Goal: Download file/media

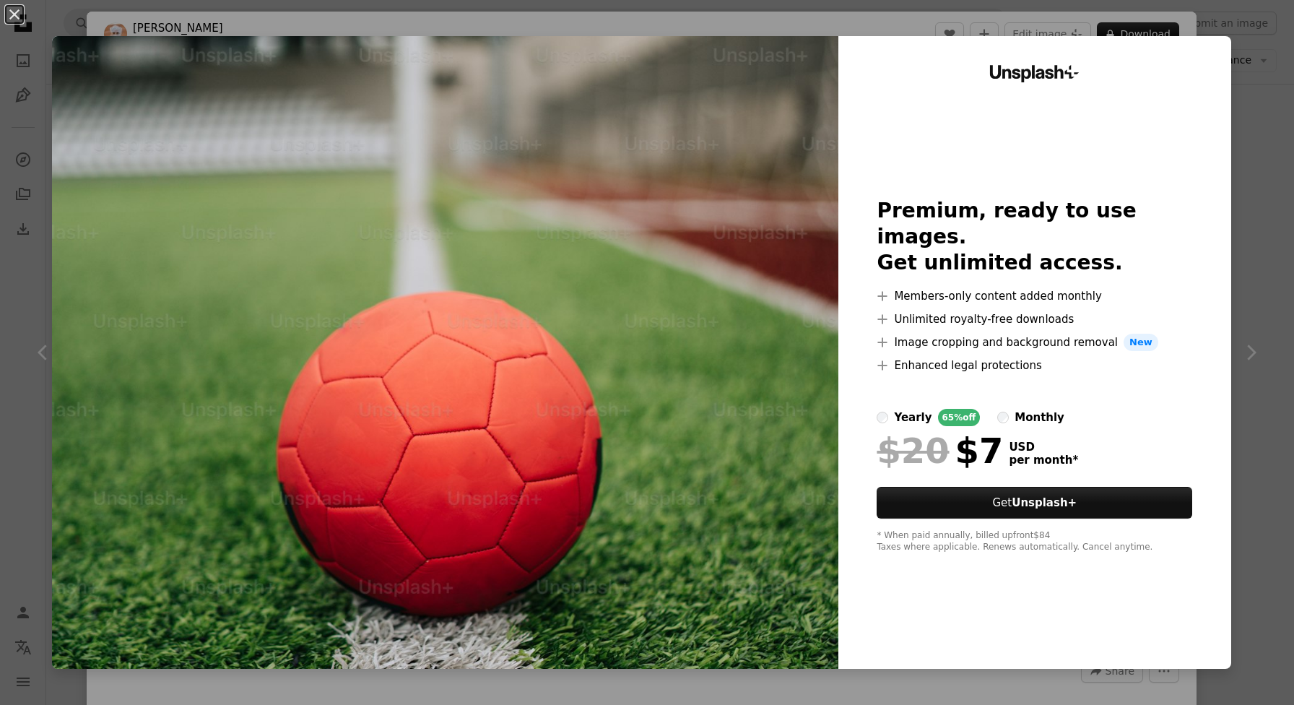
scroll to position [1867, 0]
click at [1011, 12] on div "An X shape Unsplash+ Premium, ready to use images. Get unlimited access. A plus…" at bounding box center [647, 352] width 1294 height 705
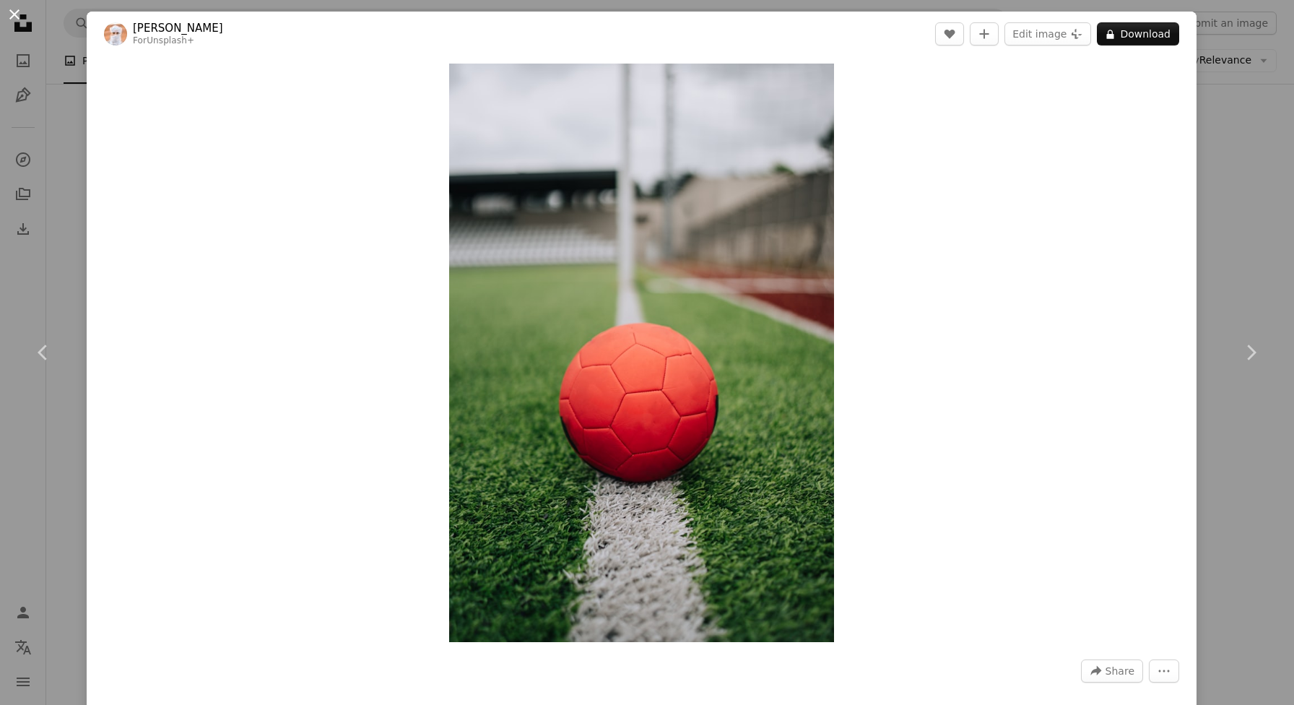
click at [16, 17] on button "An X shape" at bounding box center [14, 14] width 17 height 17
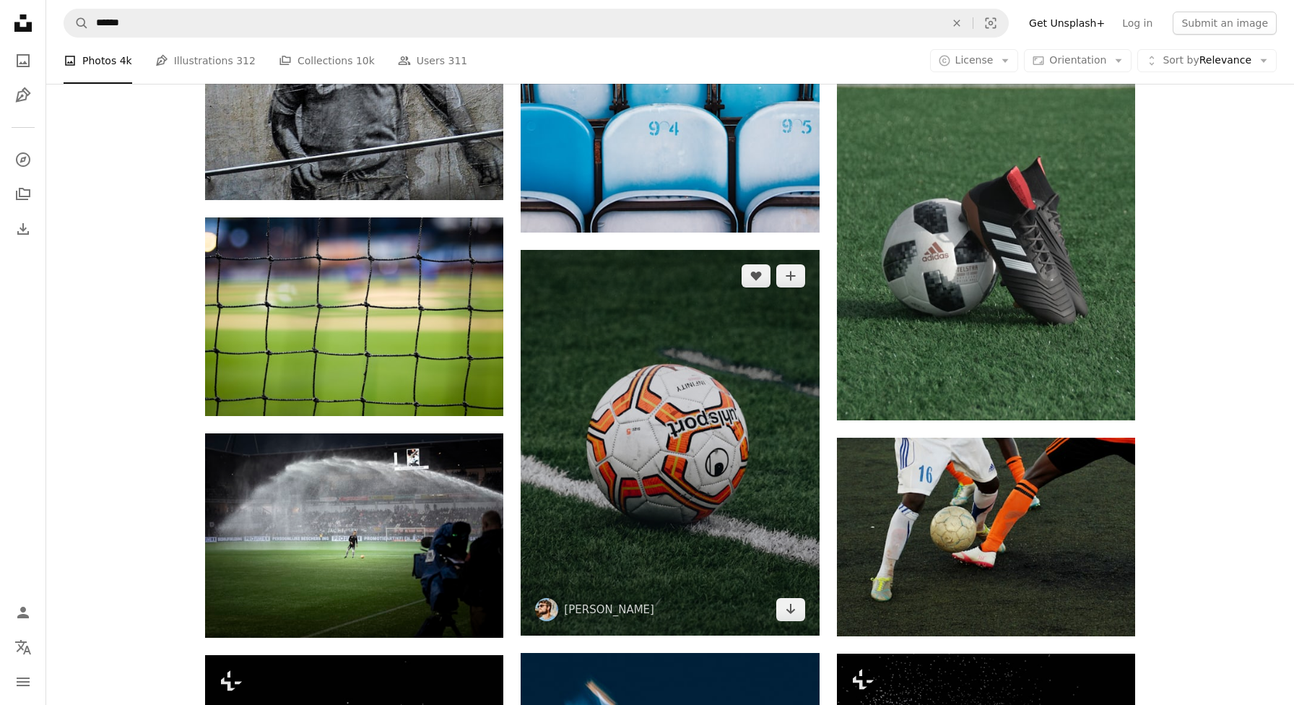
scroll to position [2797, 0]
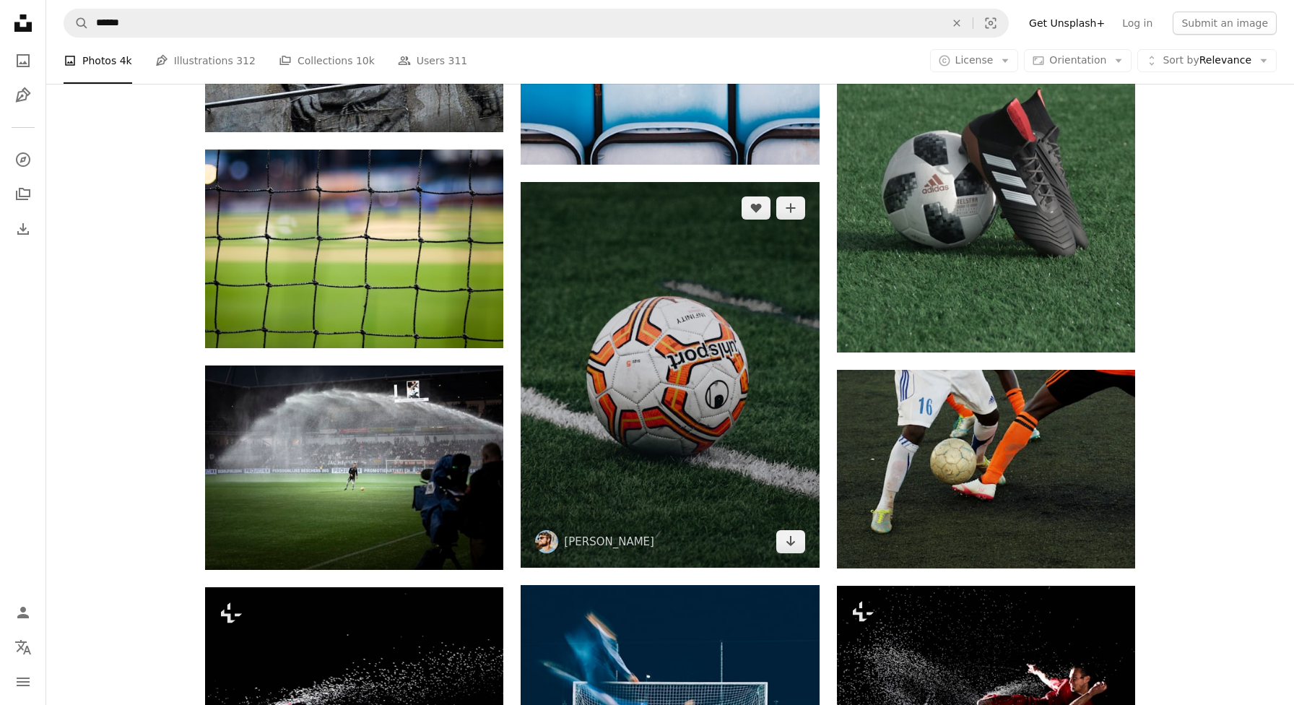
click at [715, 500] on img at bounding box center [669, 375] width 298 height 386
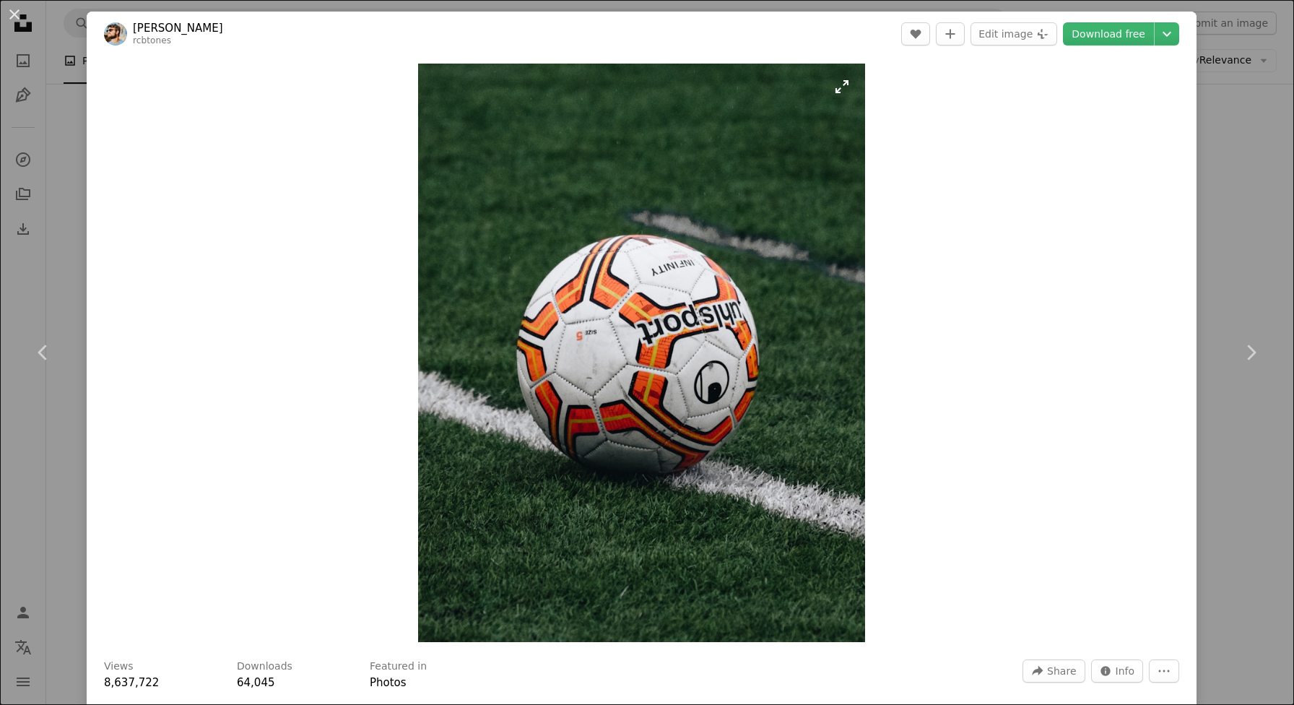
click at [622, 309] on img "Zoom in on this image" at bounding box center [641, 353] width 447 height 578
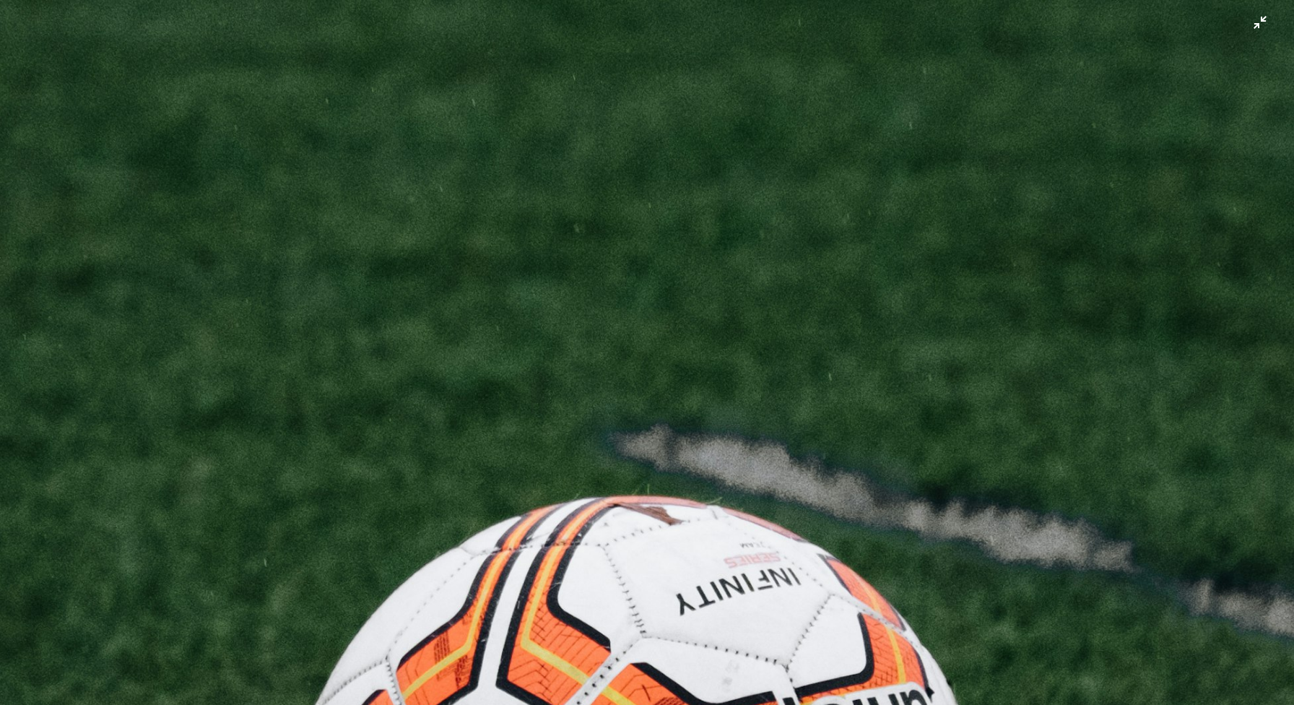
scroll to position [486, 0]
